Goal: Find specific page/section: Find specific page/section

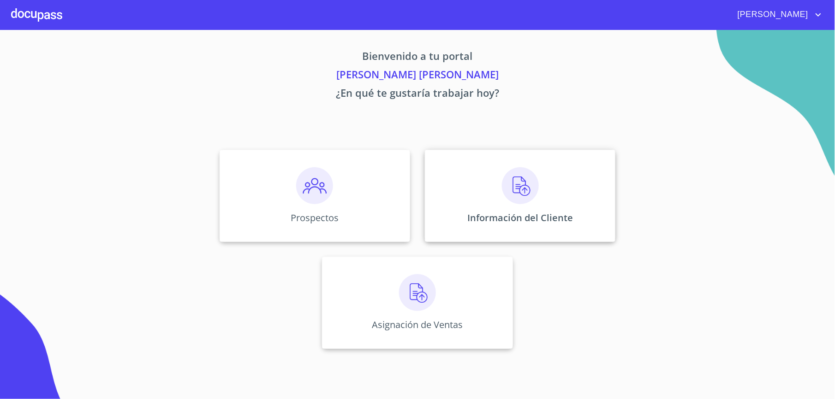
click at [430, 192] on div "Información del Cliente" at bounding box center [520, 196] width 190 height 92
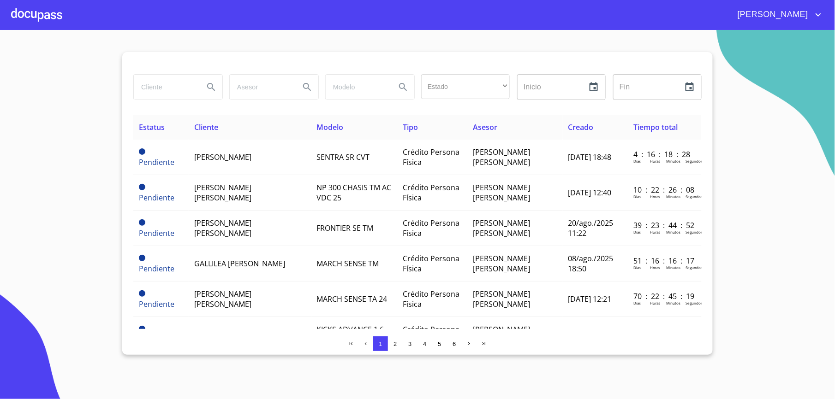
click at [159, 88] on input "search" at bounding box center [165, 87] width 63 height 25
type input "[PERSON_NAME]"
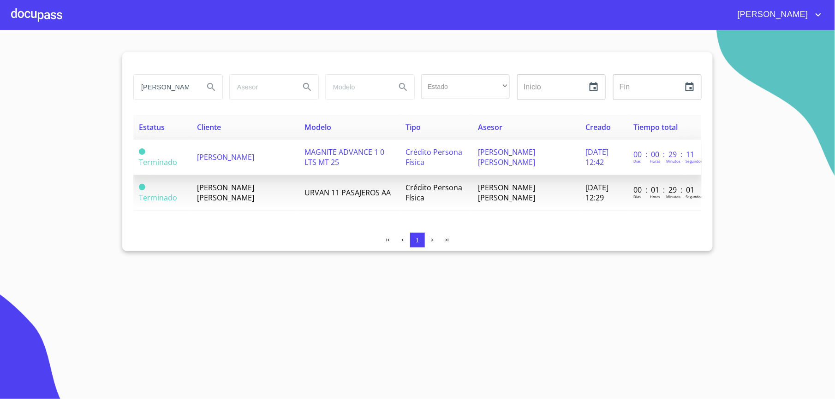
click at [199, 162] on span "[PERSON_NAME]" at bounding box center [225, 157] width 57 height 10
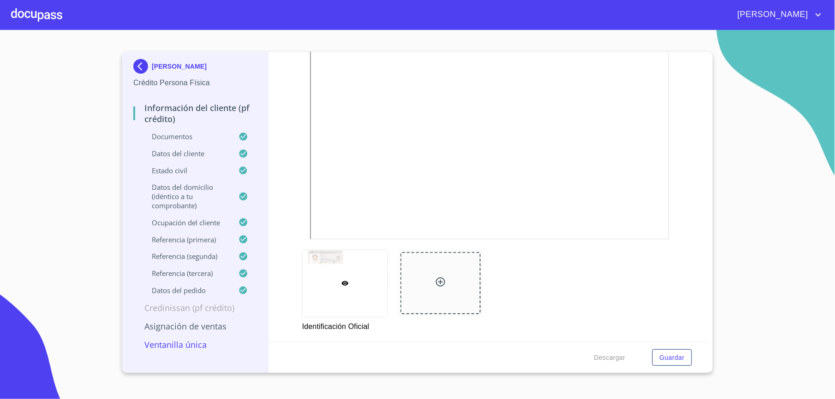
scroll to position [246, 0]
